Goal: Find specific page/section: Find specific page/section

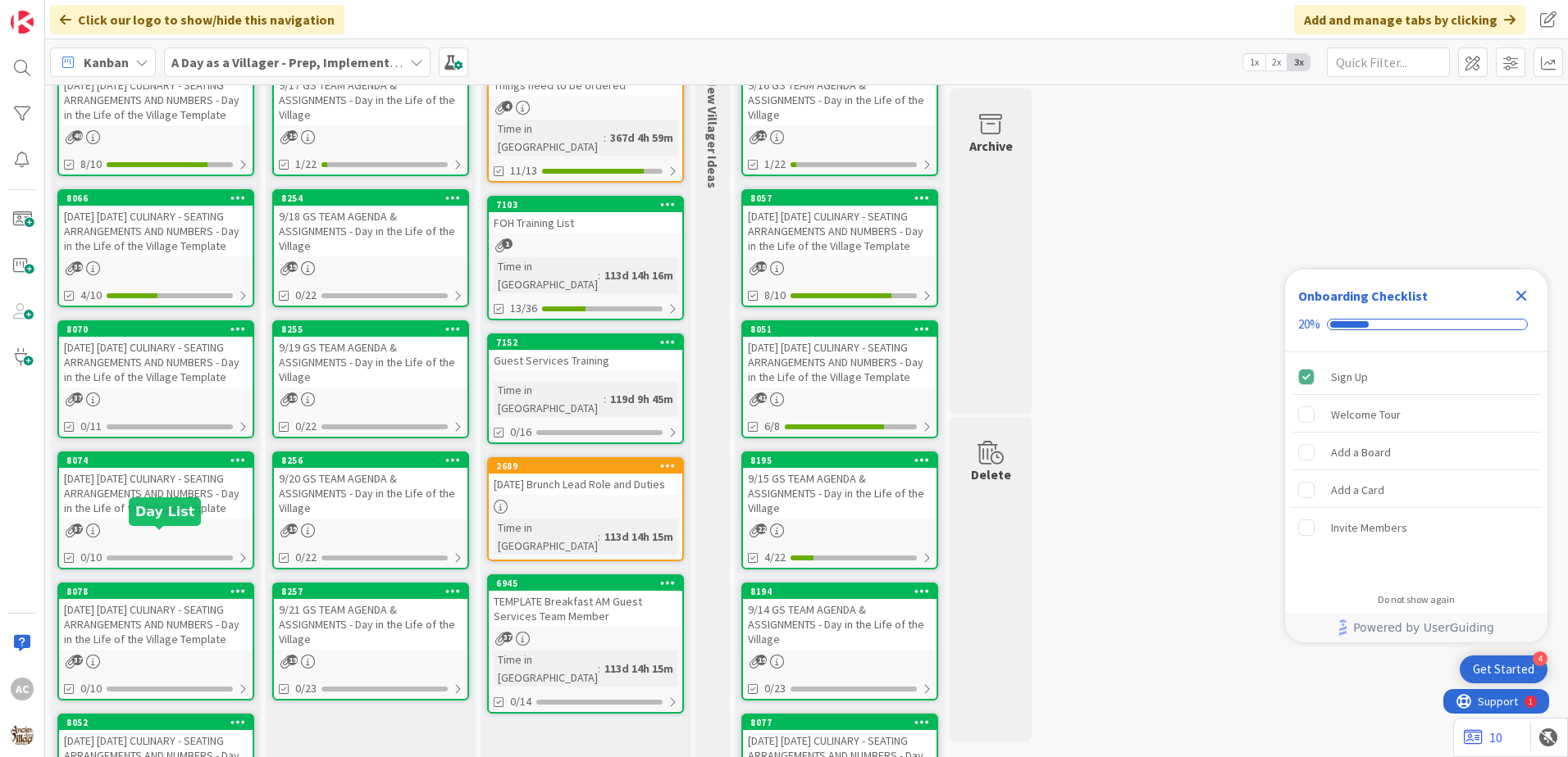
scroll to position [164, 0]
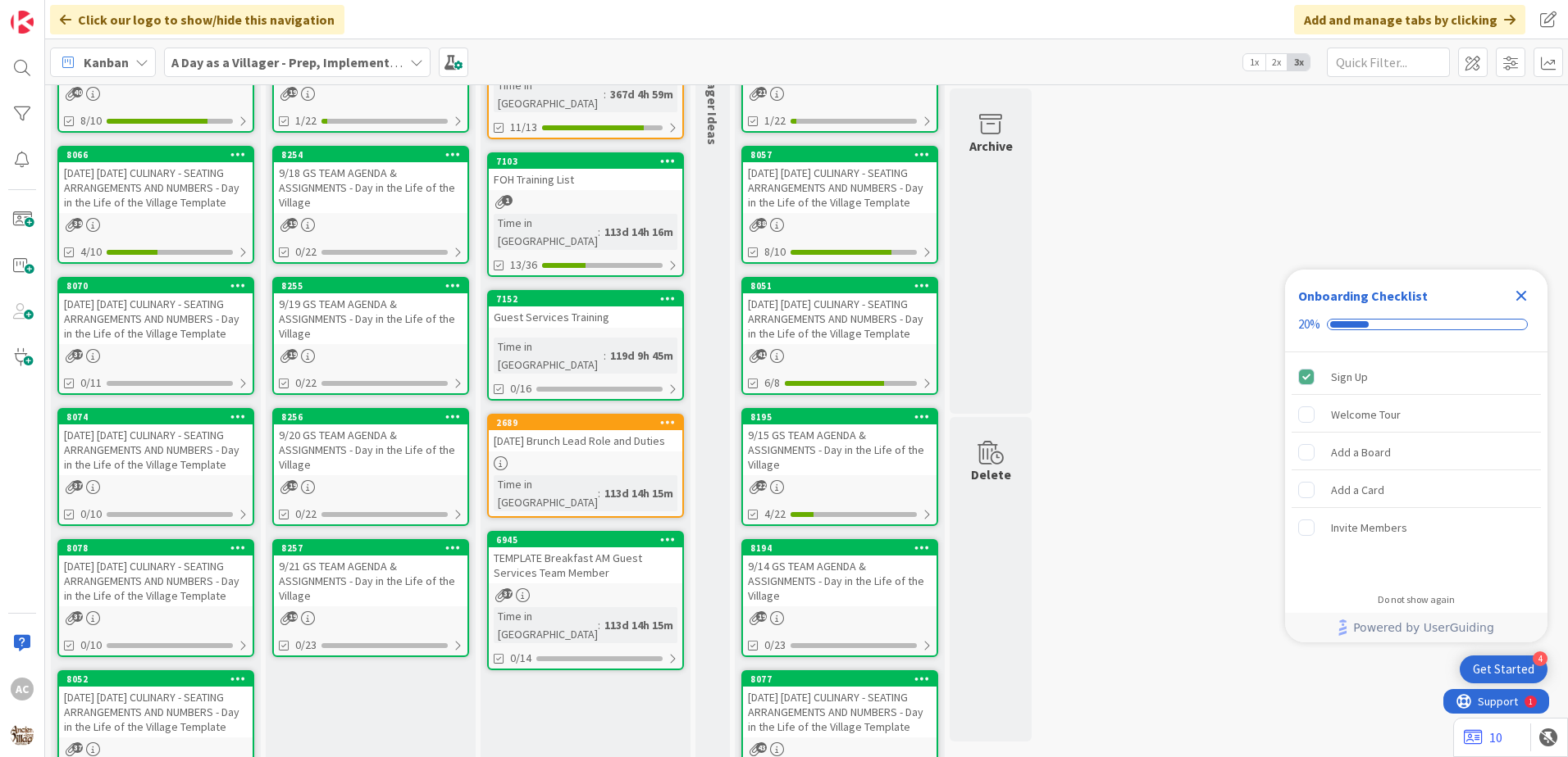
click at [194, 476] on div "[DATE] [DATE] CULINARY - SEATING ARRANGEMENTS AND NUMBERS - Day in the Life of …" at bounding box center [156, 450] width 194 height 51
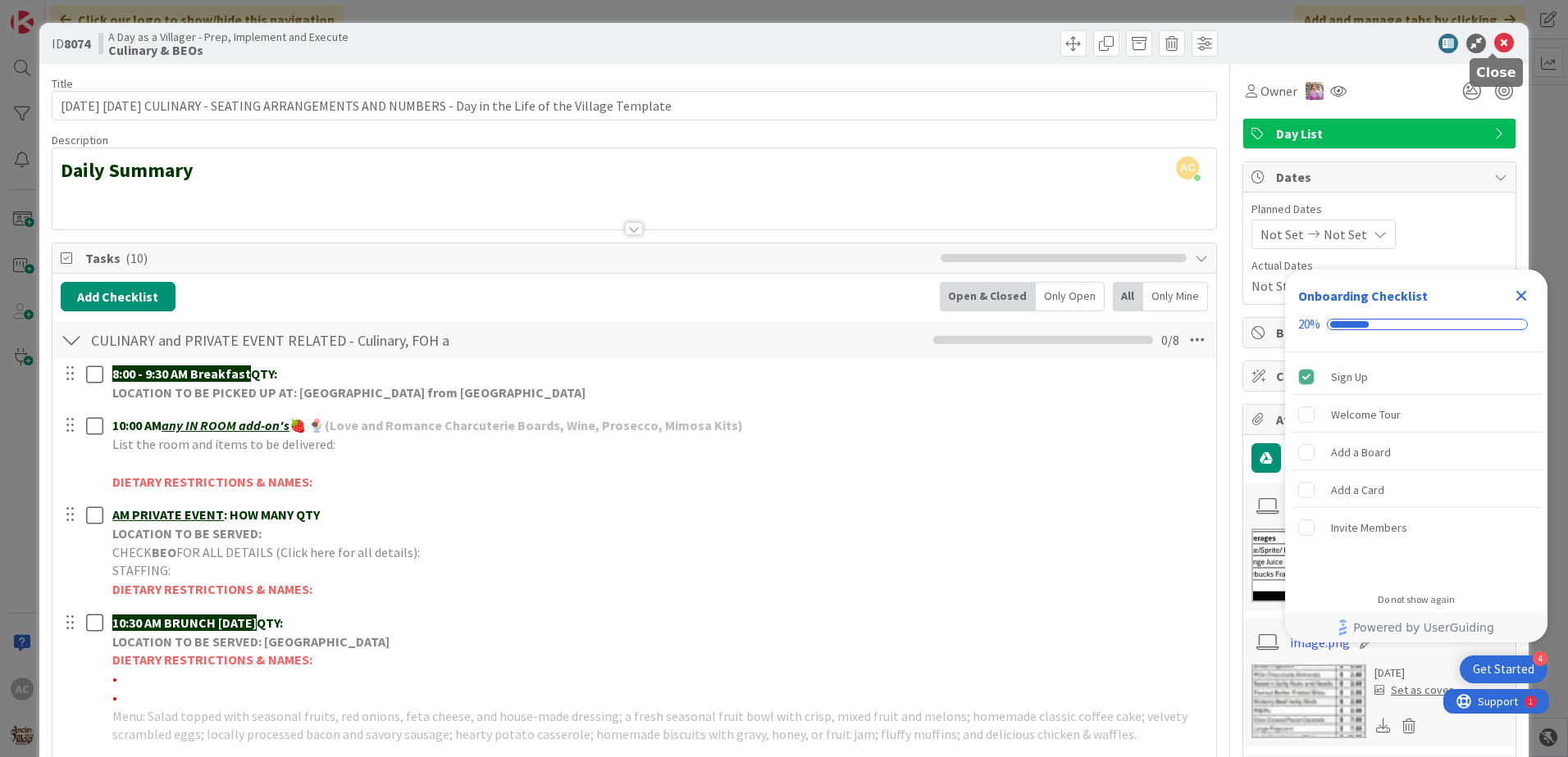
click at [1494, 40] on icon at bounding box center [1503, 43] width 20 height 20
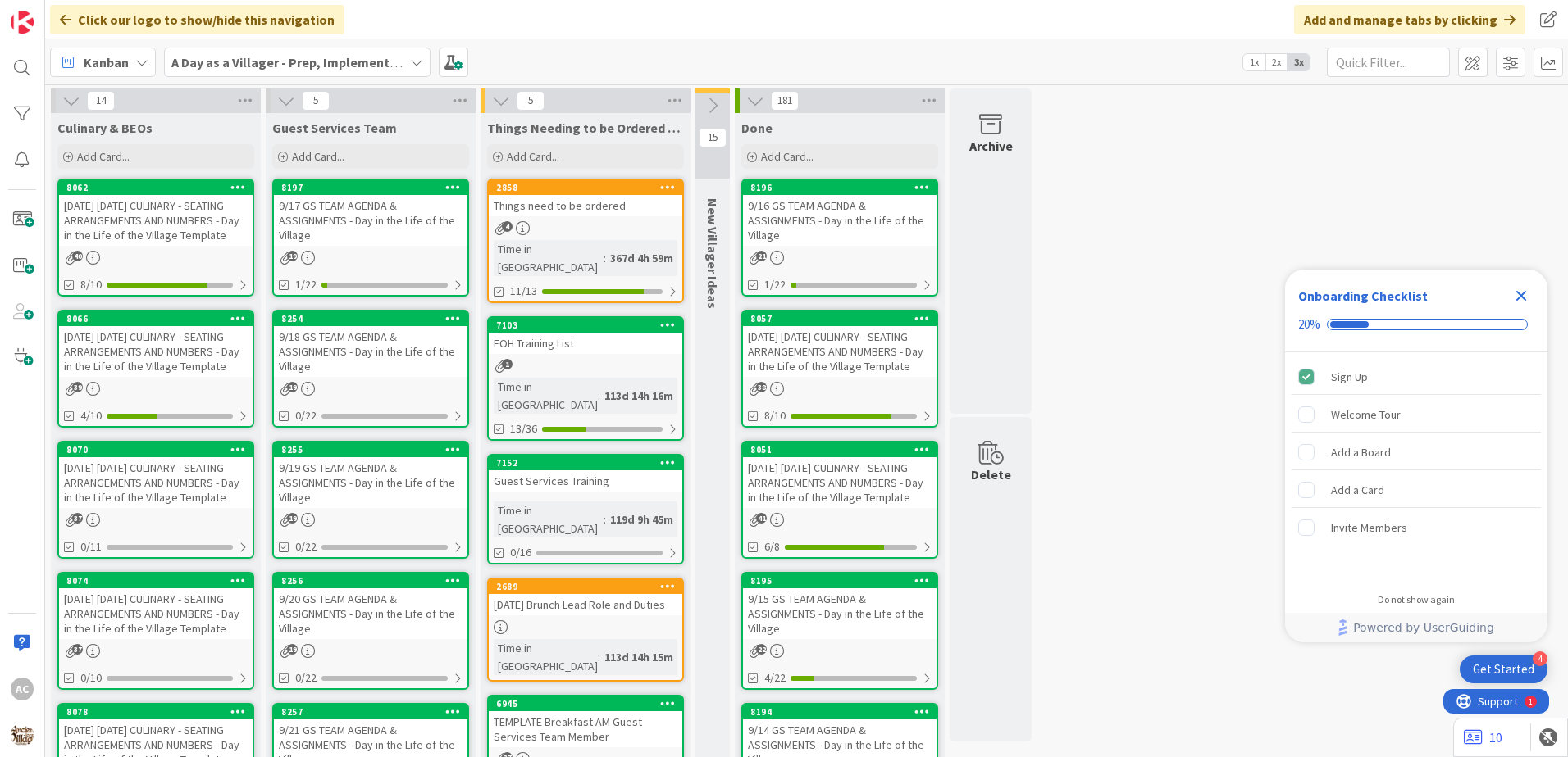
click at [171, 377] on div "[DATE] [DATE] CULINARY - SEATING ARRANGEMENTS AND NUMBERS - Day in the Life of …" at bounding box center [156, 352] width 194 height 51
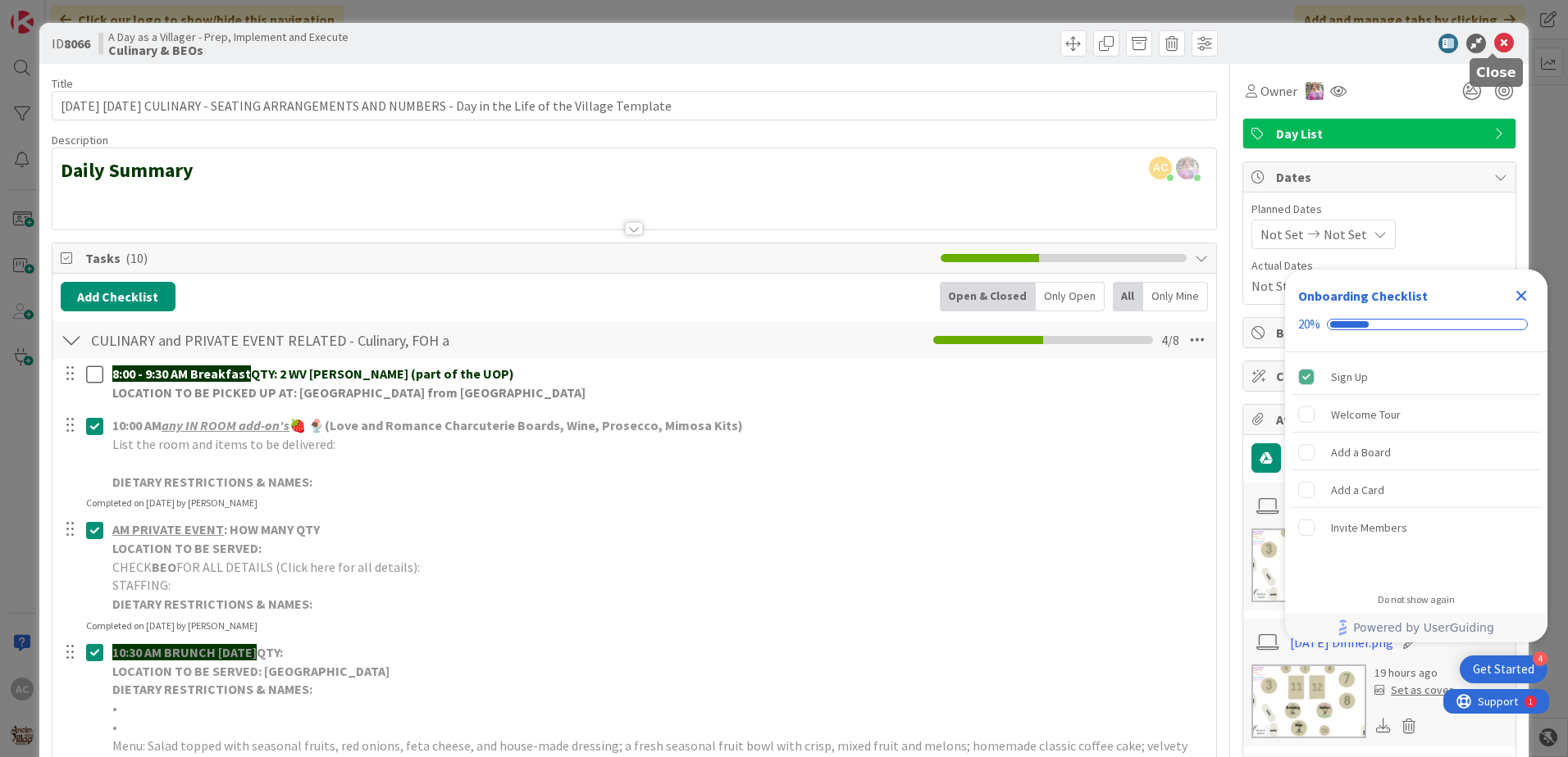
click at [1494, 38] on icon at bounding box center [1503, 43] width 20 height 20
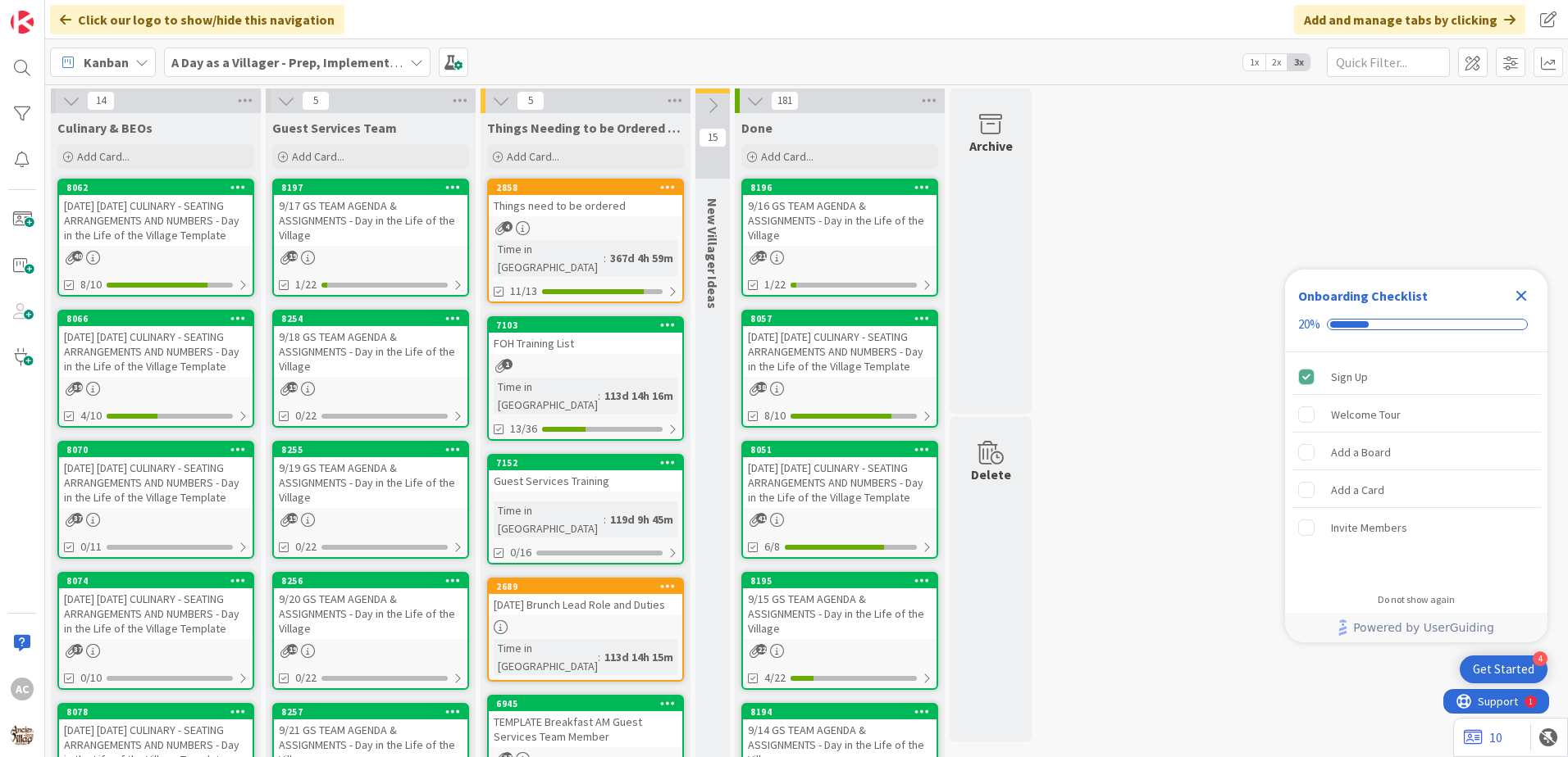
click at [176, 528] on div "37" at bounding box center [156, 520] width 194 height 14
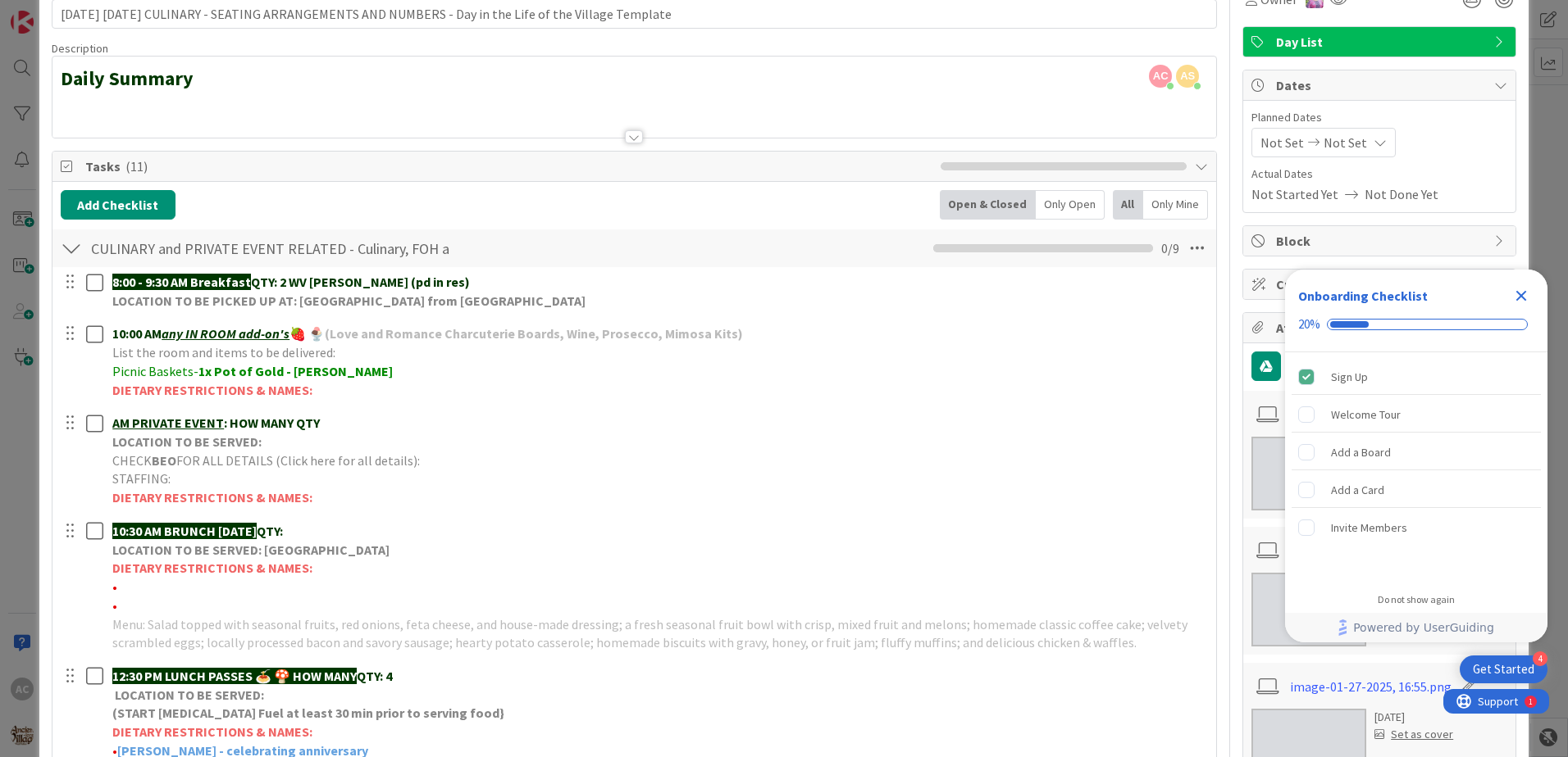
scroll to position [82, 0]
